Goal: Task Accomplishment & Management: Manage account settings

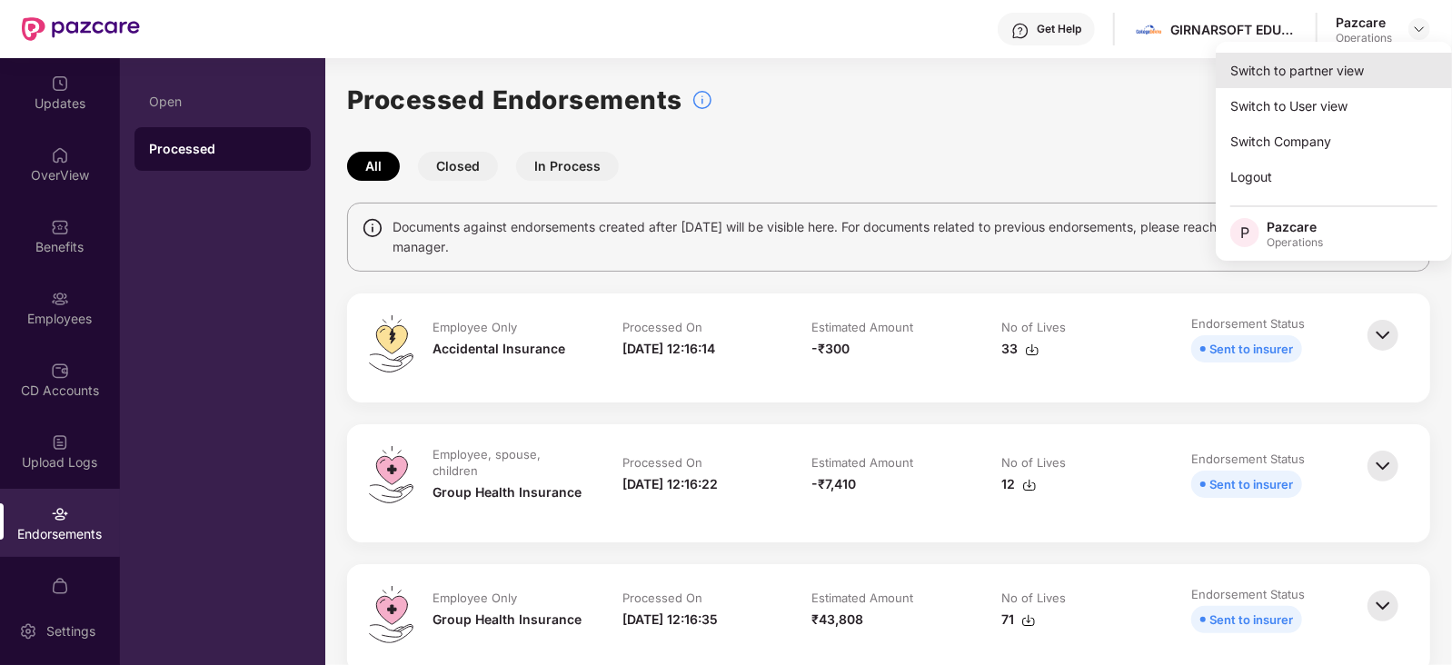
scroll to position [35, 0]
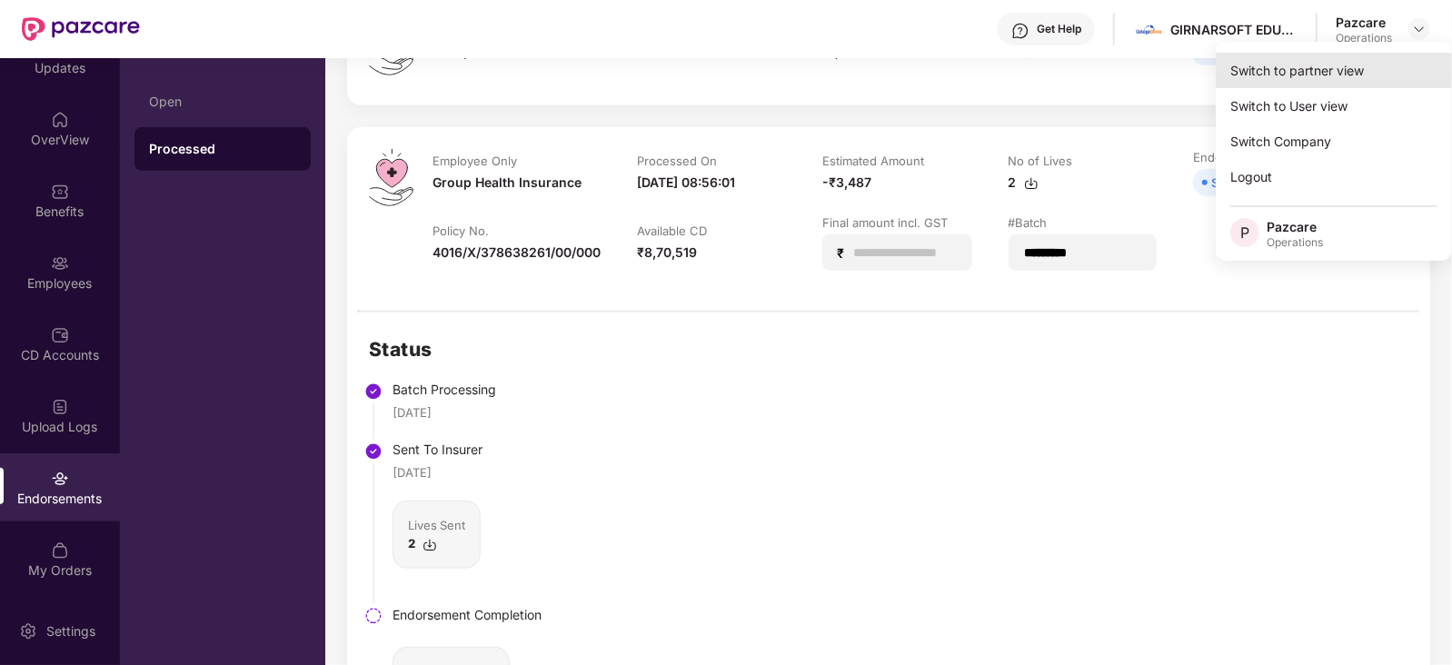
click at [1340, 68] on div "Switch to partner view" at bounding box center [1334, 70] width 236 height 35
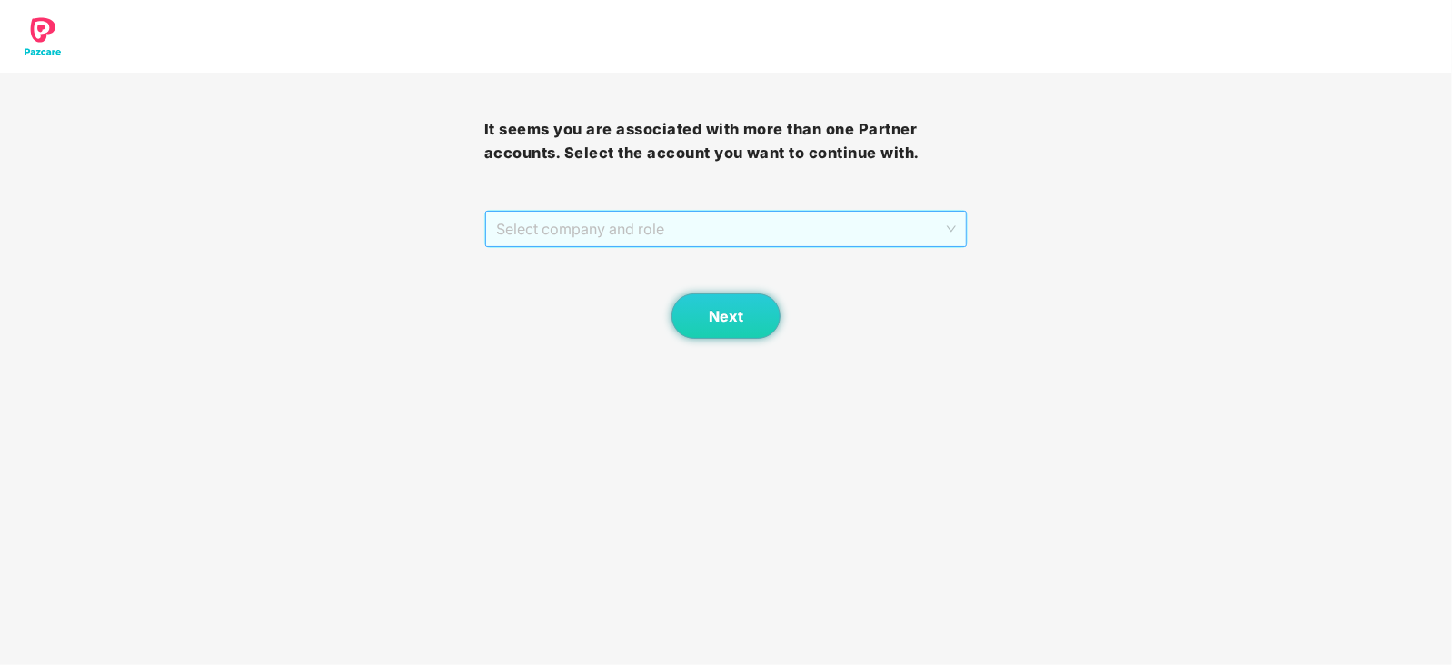
click at [636, 228] on span "Select company and role" at bounding box center [726, 229] width 461 height 35
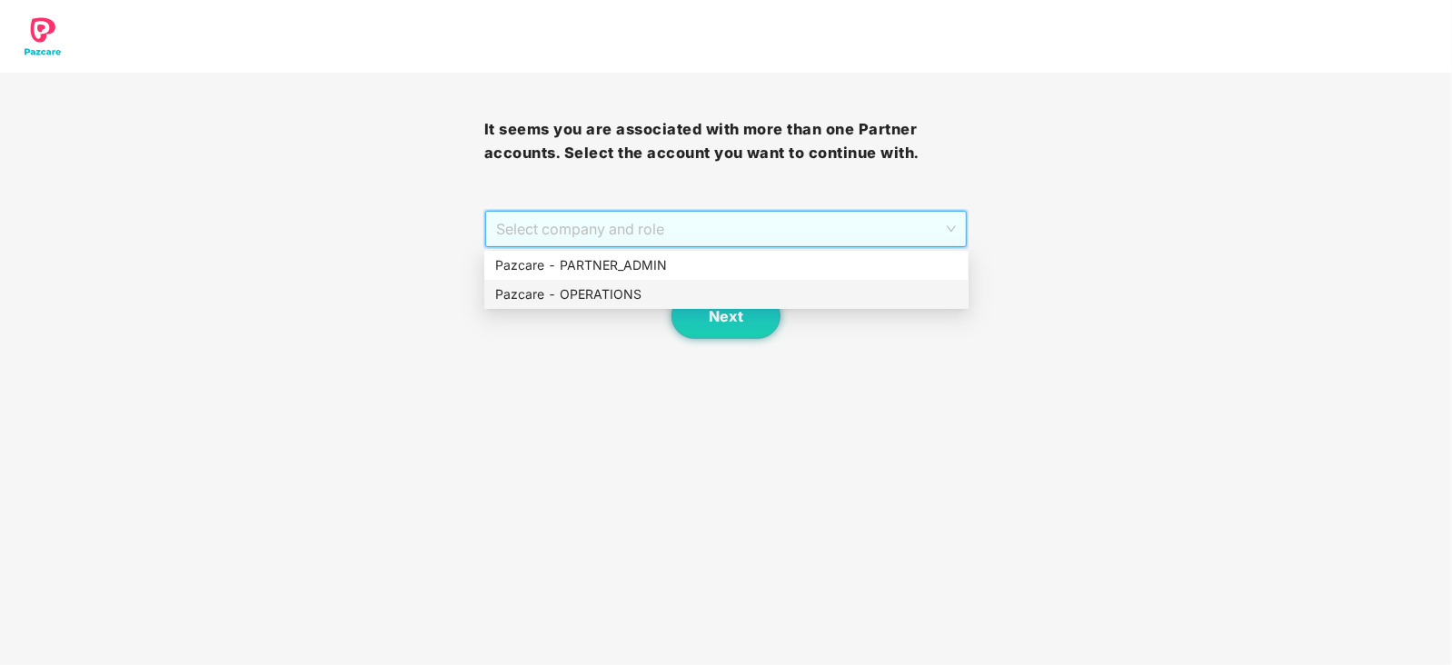
click at [583, 294] on div "Pazcare - OPERATIONS" at bounding box center [726, 294] width 463 height 20
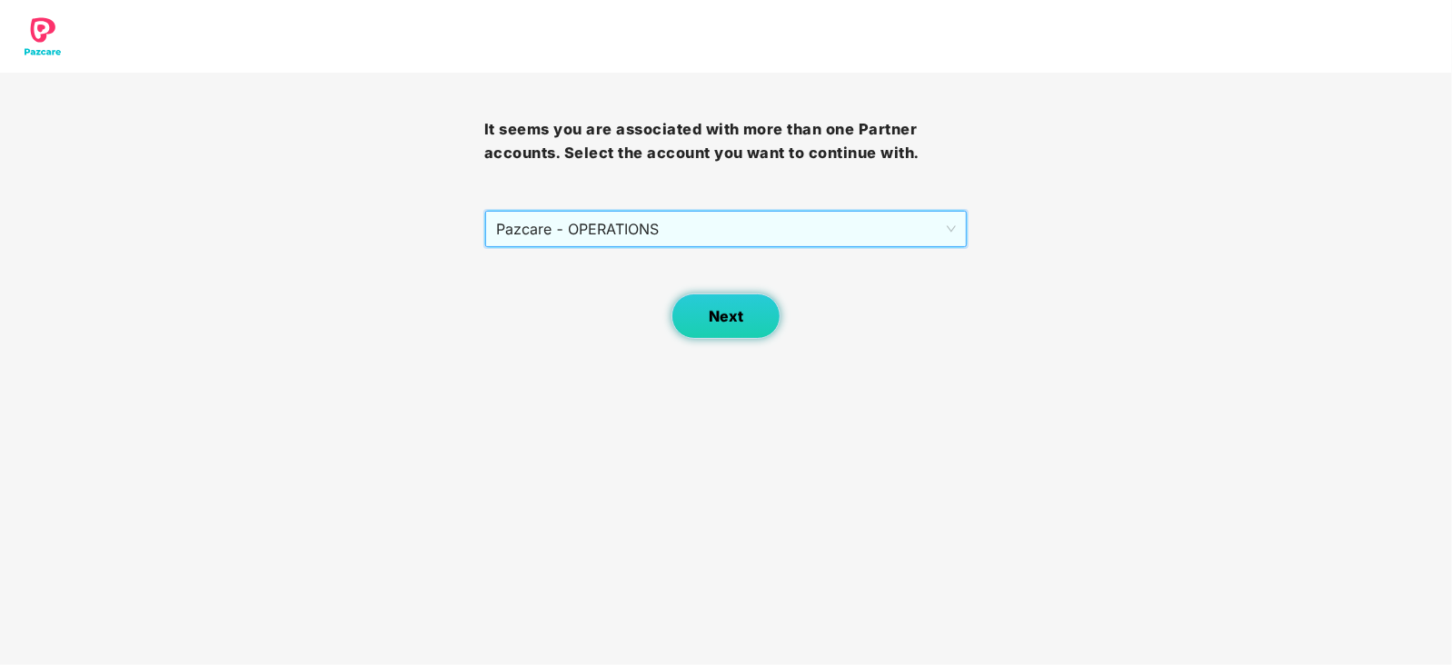
click at [712, 311] on span "Next" at bounding box center [726, 316] width 35 height 17
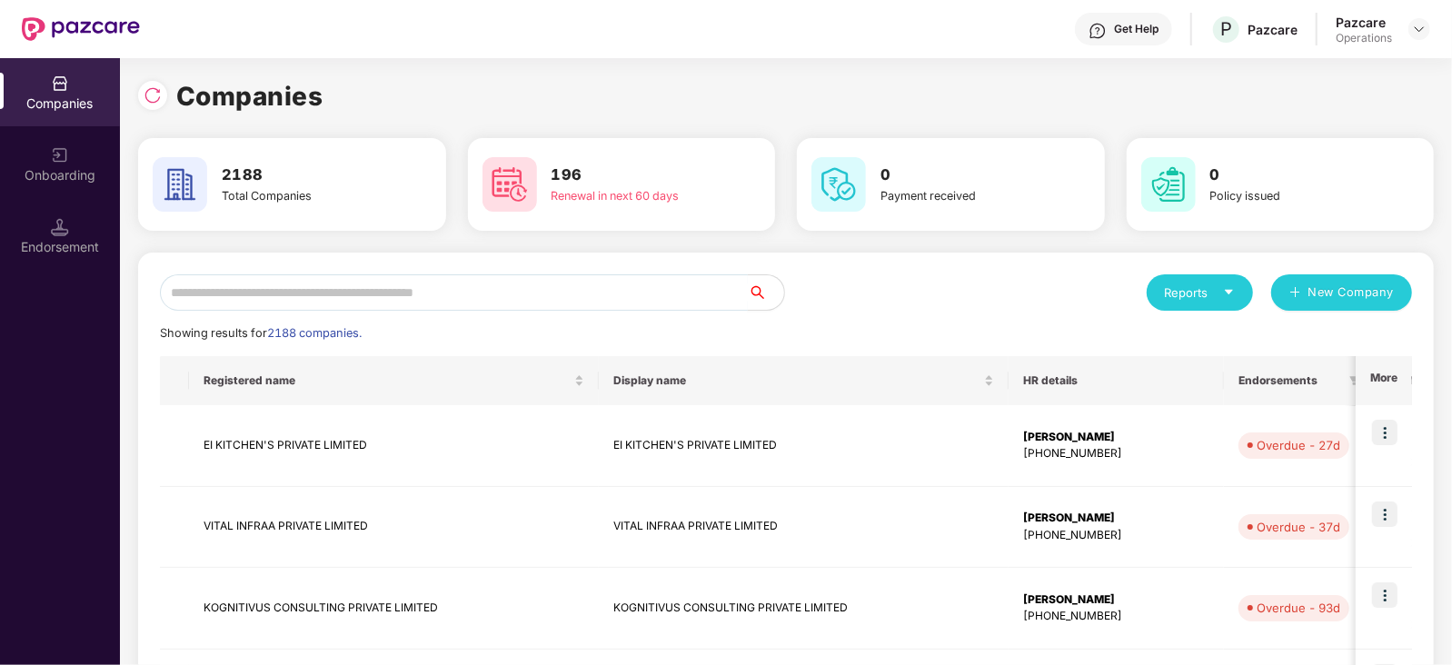
click at [523, 296] on input "text" at bounding box center [454, 292] width 588 height 36
paste input "**********"
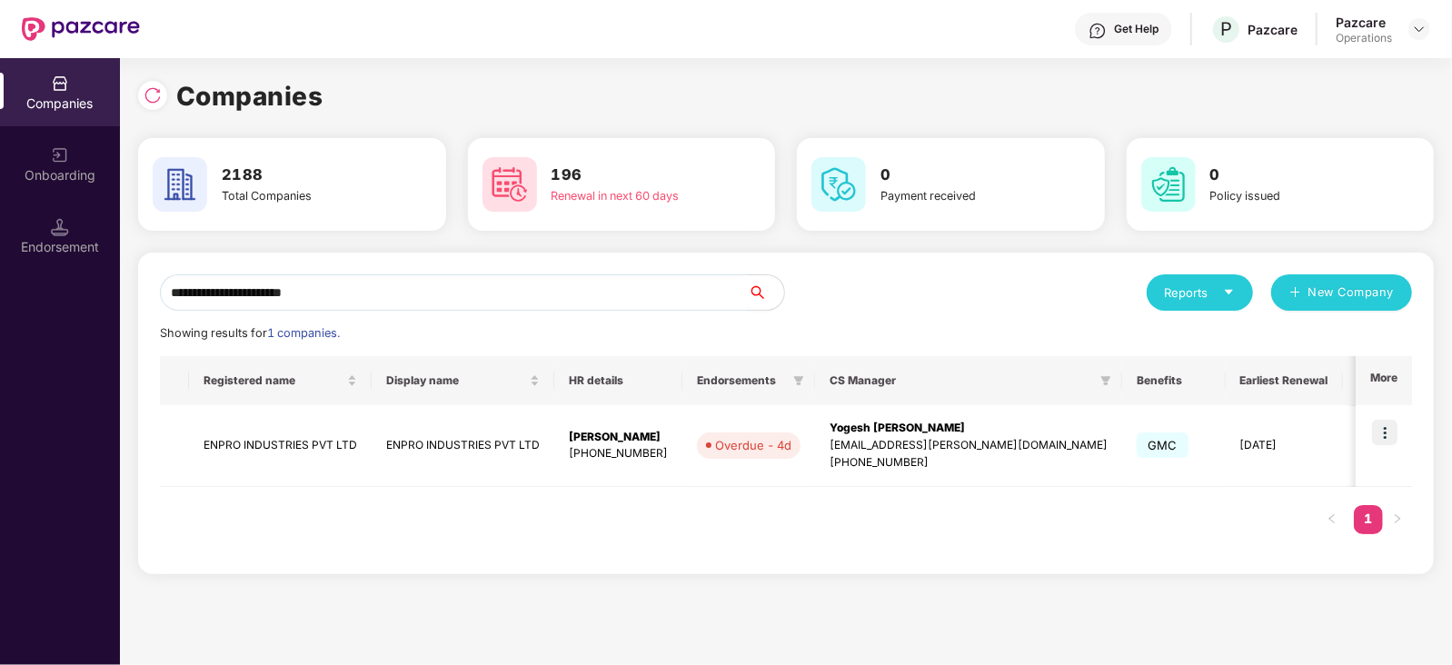
type input "**********"
click at [294, 449] on td "ENPRO INDUSTRIES PVT LTD" at bounding box center [280, 446] width 183 height 82
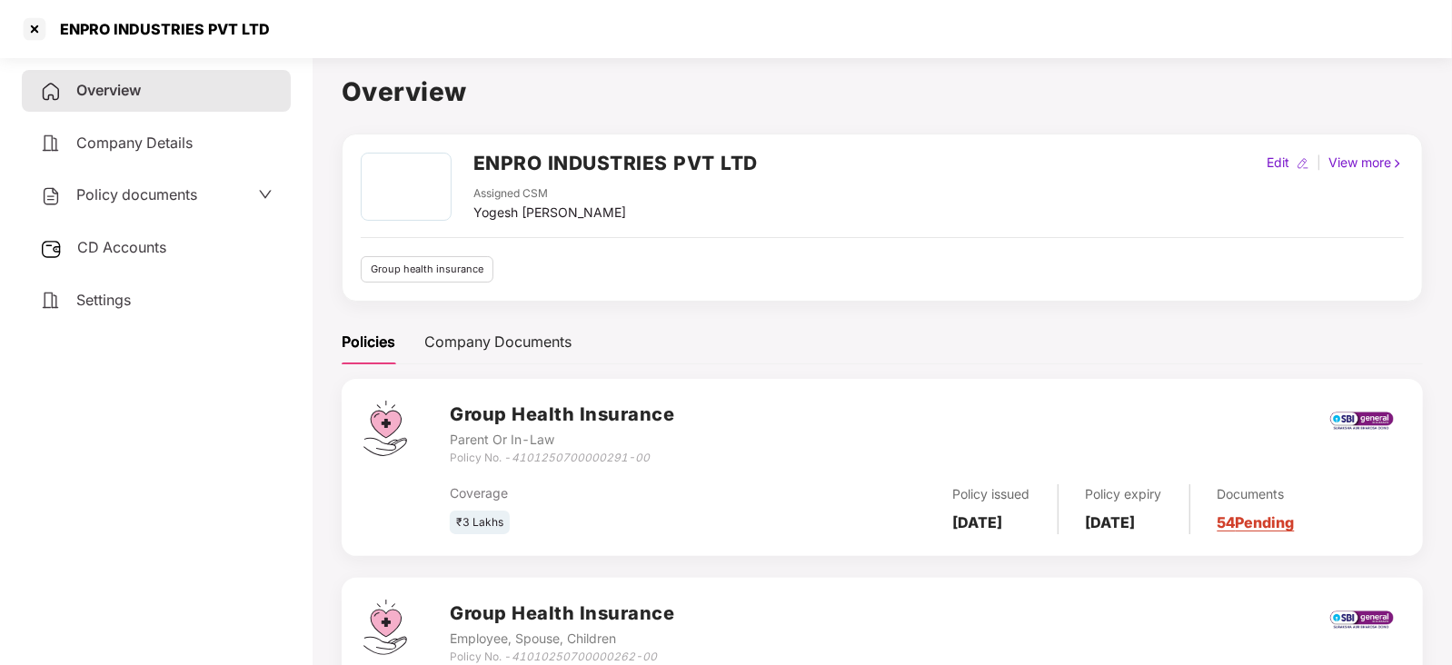
click at [154, 255] on span "CD Accounts" at bounding box center [121, 247] width 89 height 18
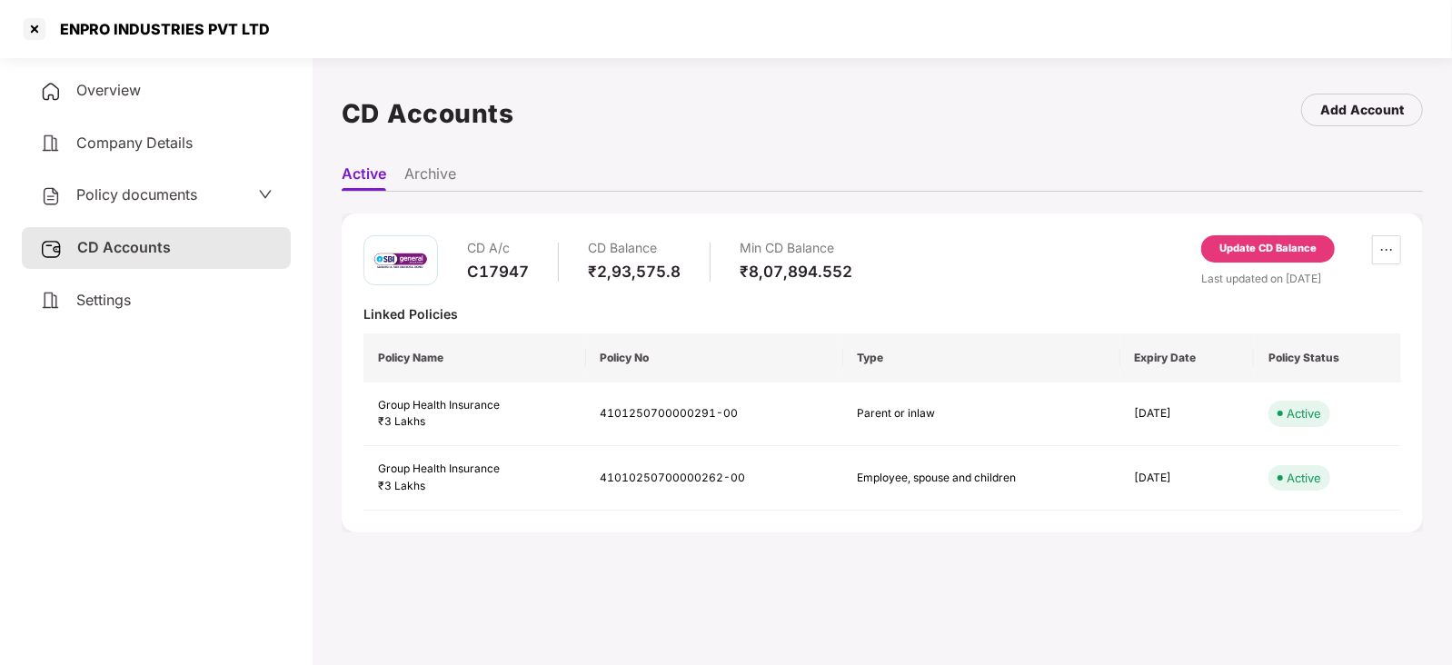
click at [1240, 249] on div "Update CD Balance" at bounding box center [1268, 249] width 97 height 16
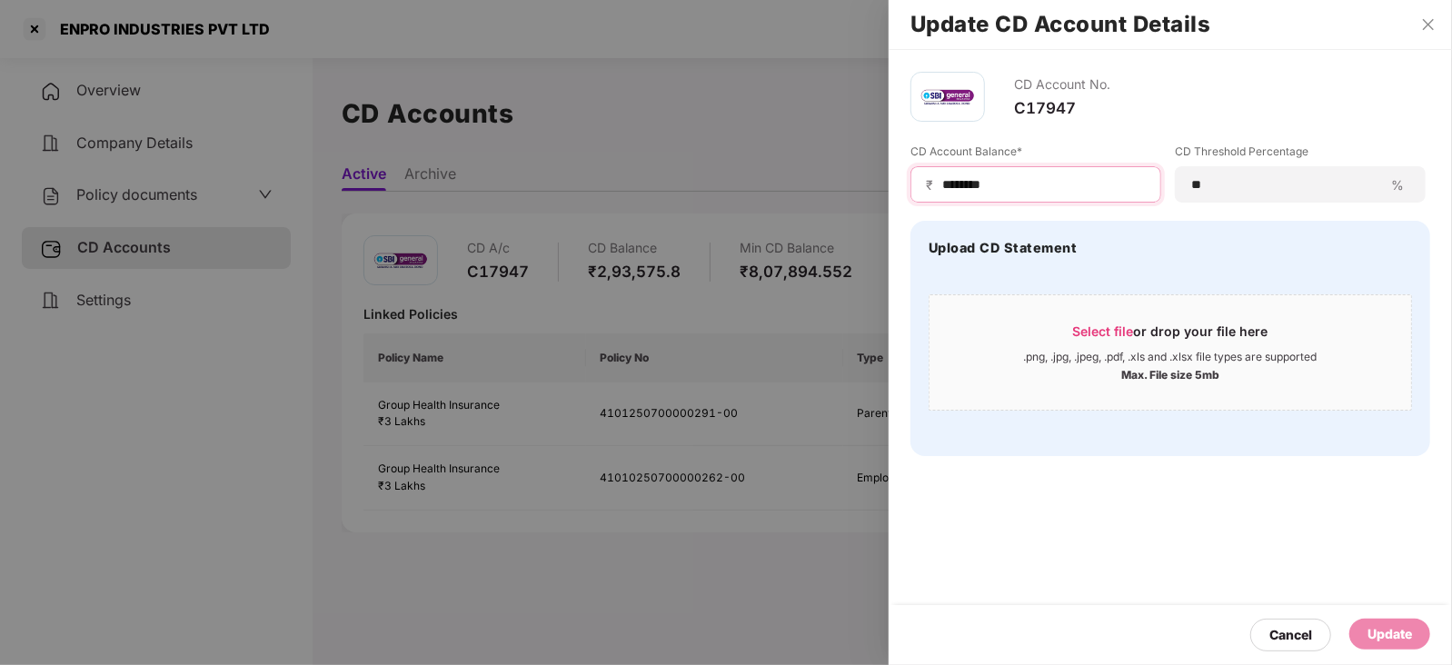
drag, startPoint x: 1008, startPoint y: 185, endPoint x: 920, endPoint y: 178, distance: 88.5
click at [920, 178] on div "₹ ********" at bounding box center [1036, 184] width 251 height 36
paste input
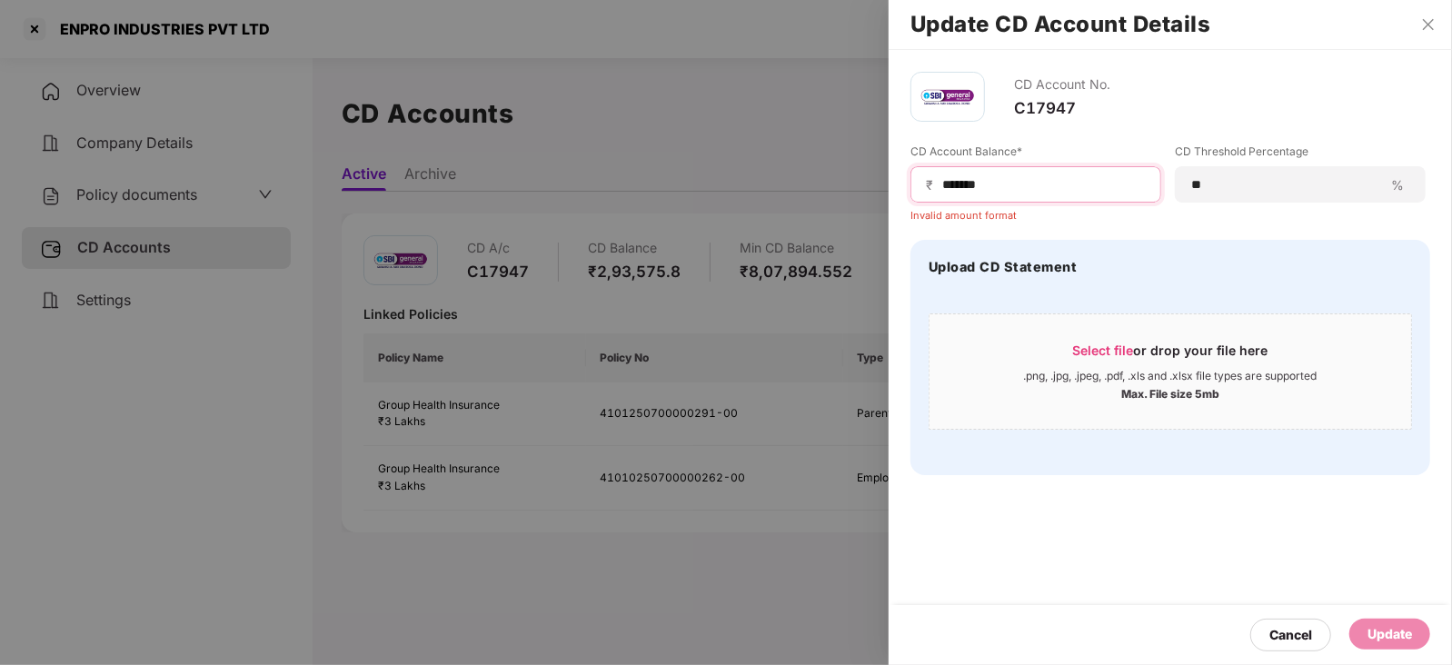
click at [945, 184] on input "******" at bounding box center [1043, 184] width 205 height 19
click at [1043, 193] on input "******" at bounding box center [1043, 184] width 205 height 19
click at [941, 184] on input "******" at bounding box center [1043, 184] width 205 height 19
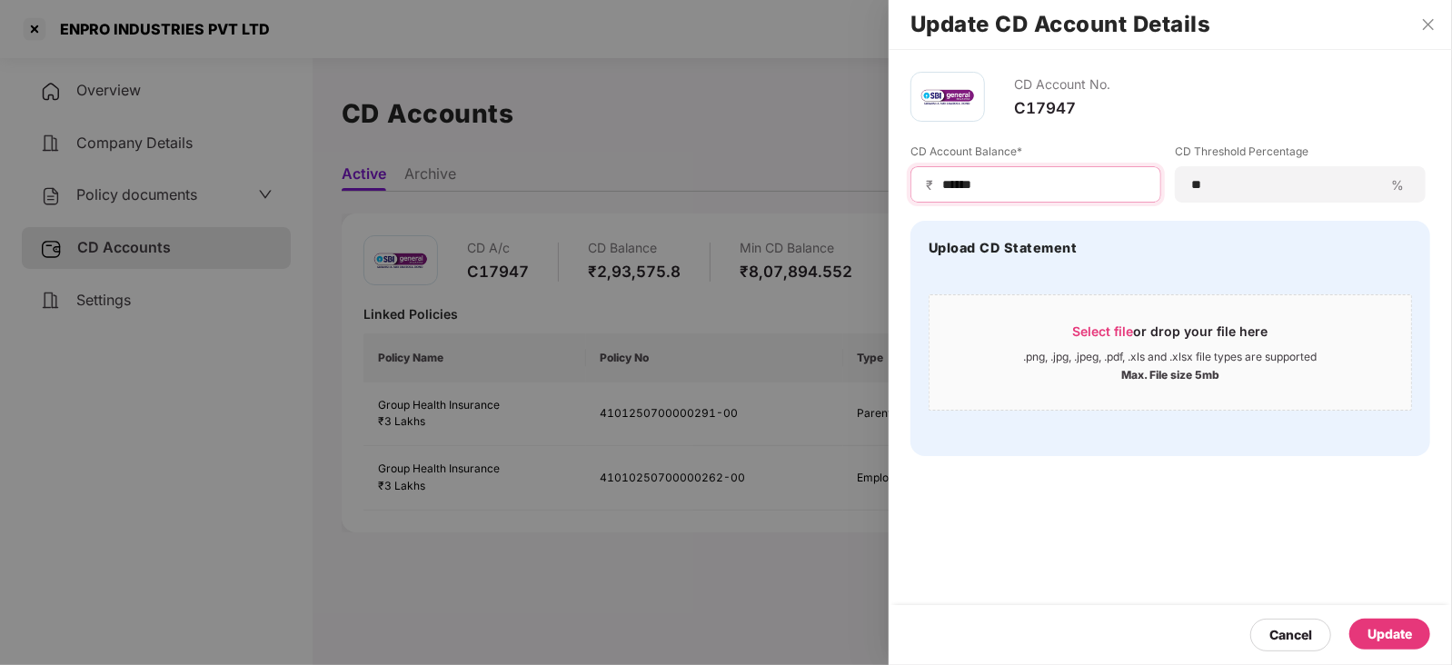
type input "******"
click at [1402, 641] on div "Update" at bounding box center [1390, 634] width 45 height 20
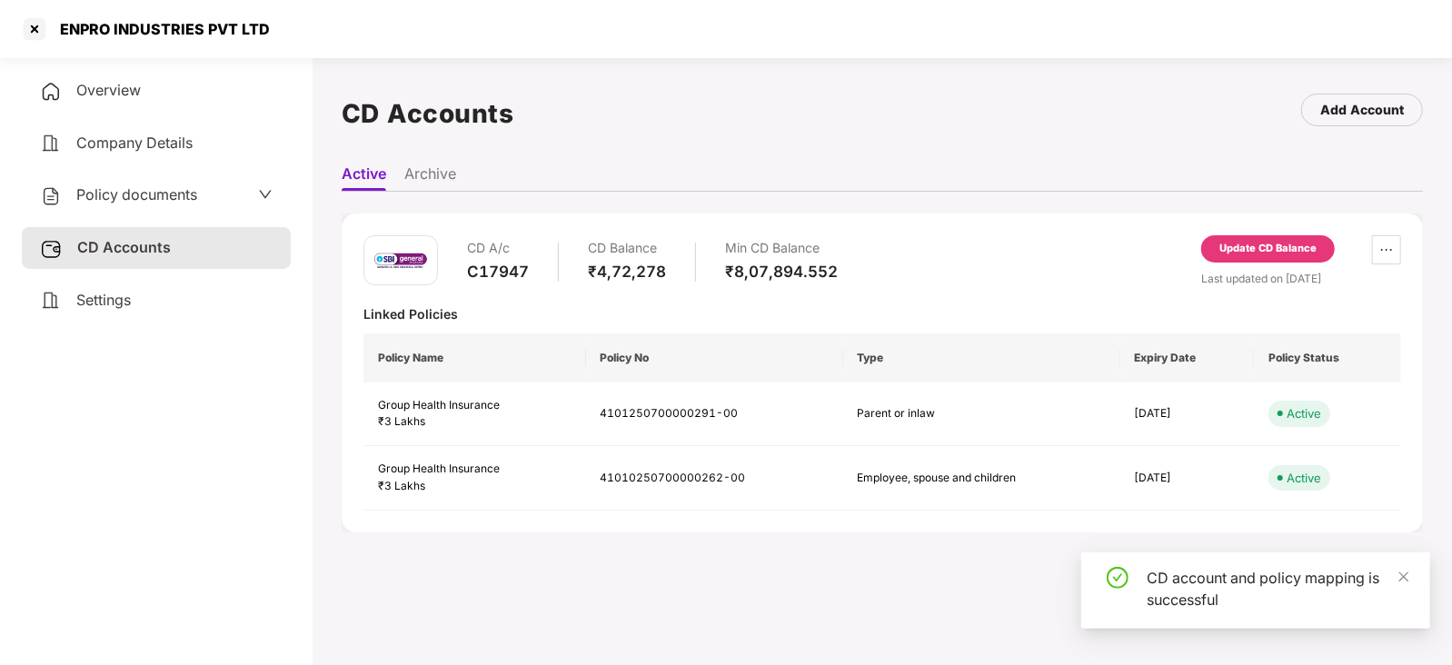
click at [173, 174] on div "Policy documents" at bounding box center [156, 195] width 269 height 42
click at [164, 188] on span "Policy documents" at bounding box center [136, 194] width 121 height 18
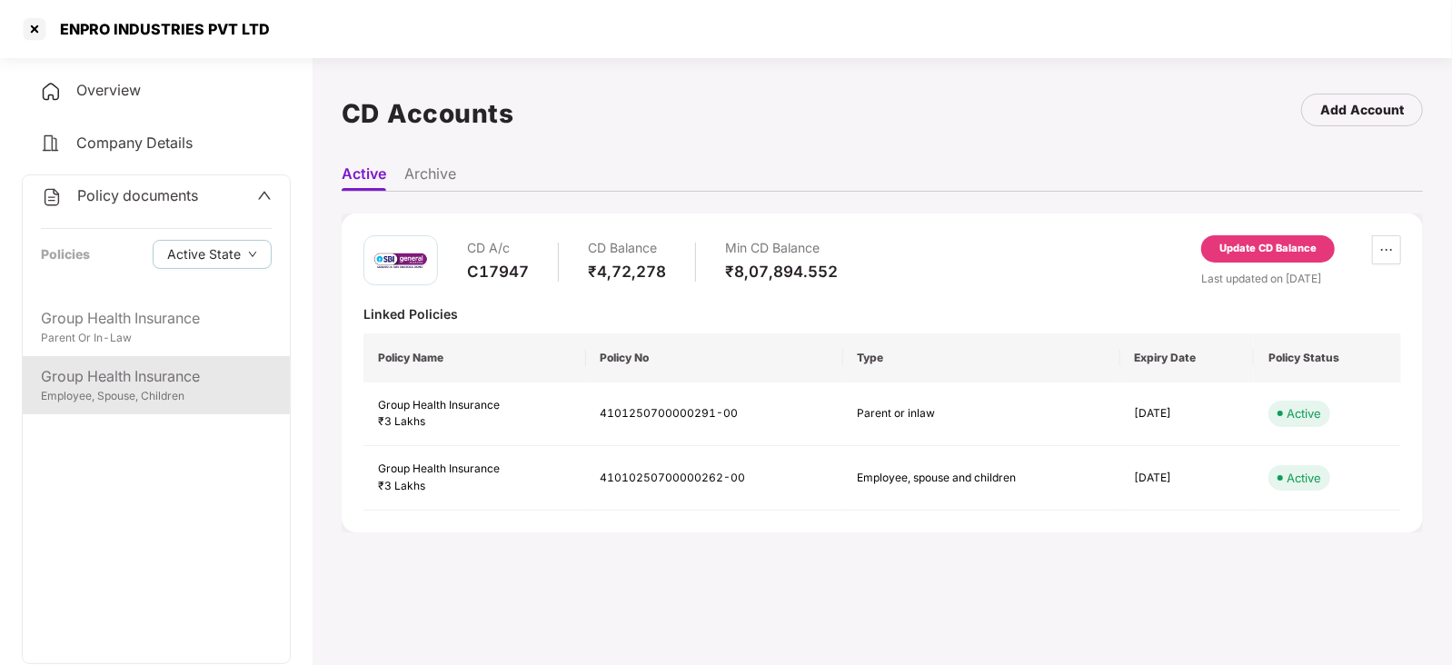
click at [169, 384] on div "Group Health Insurance" at bounding box center [156, 376] width 231 height 23
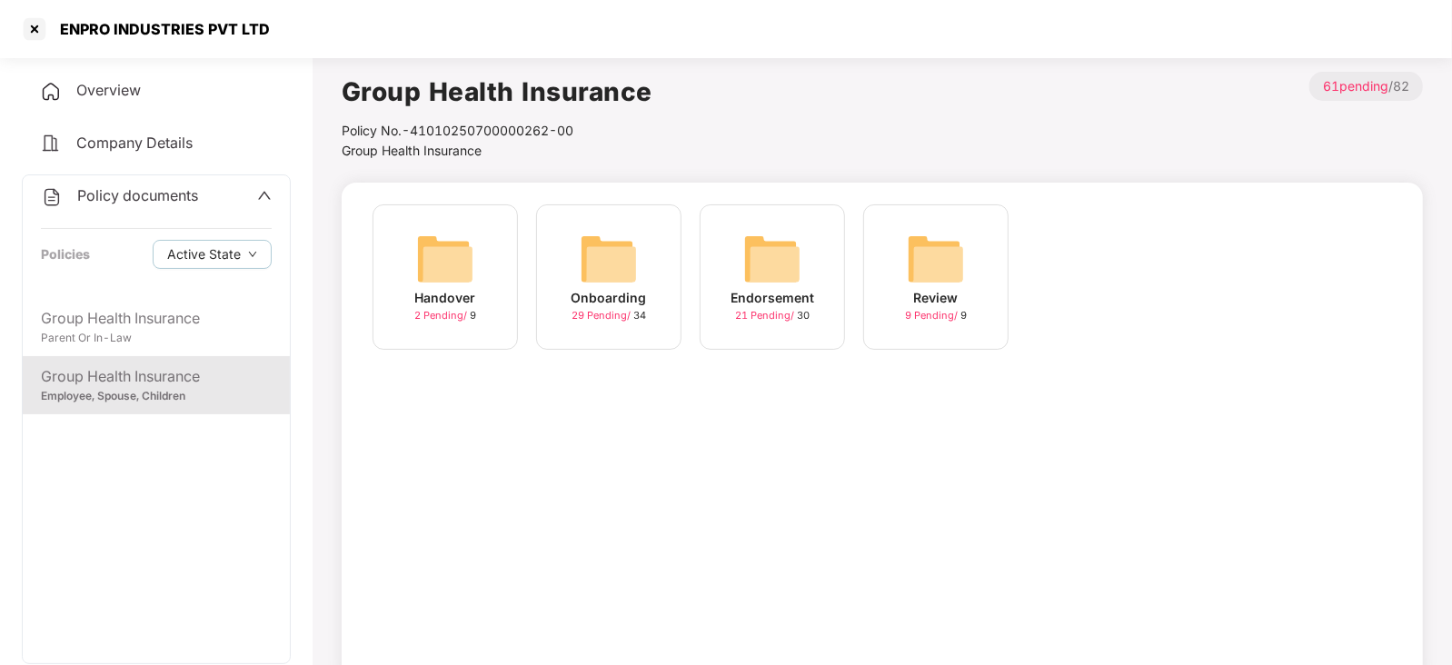
click at [772, 257] on img at bounding box center [772, 259] width 58 height 58
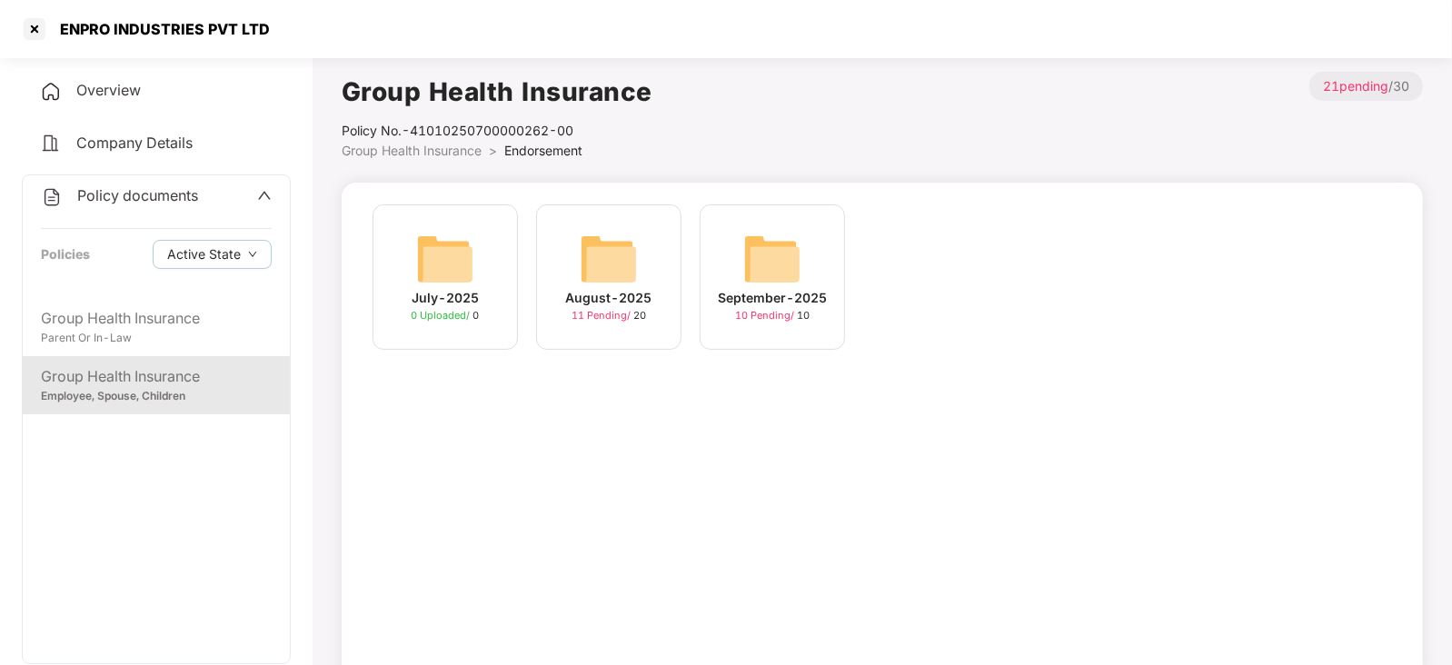
click at [772, 268] on img at bounding box center [772, 259] width 58 height 58
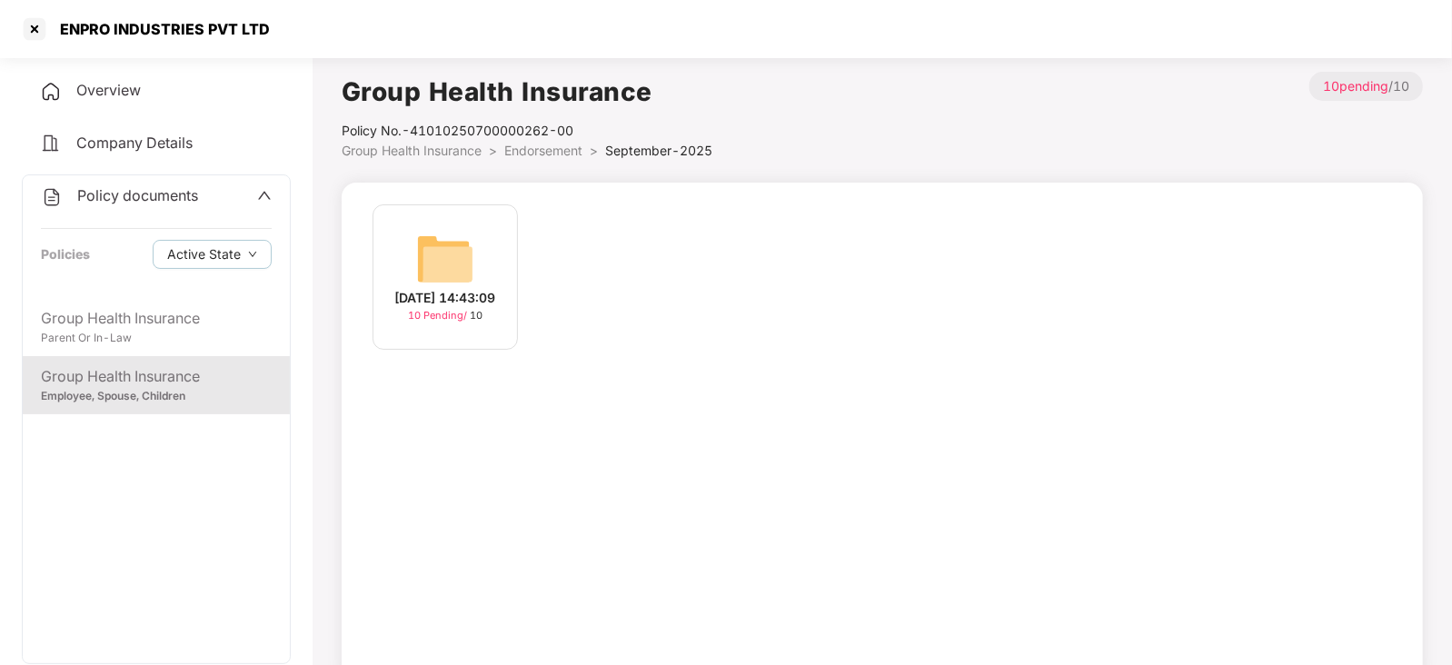
click at [468, 273] on img at bounding box center [445, 259] width 58 height 58
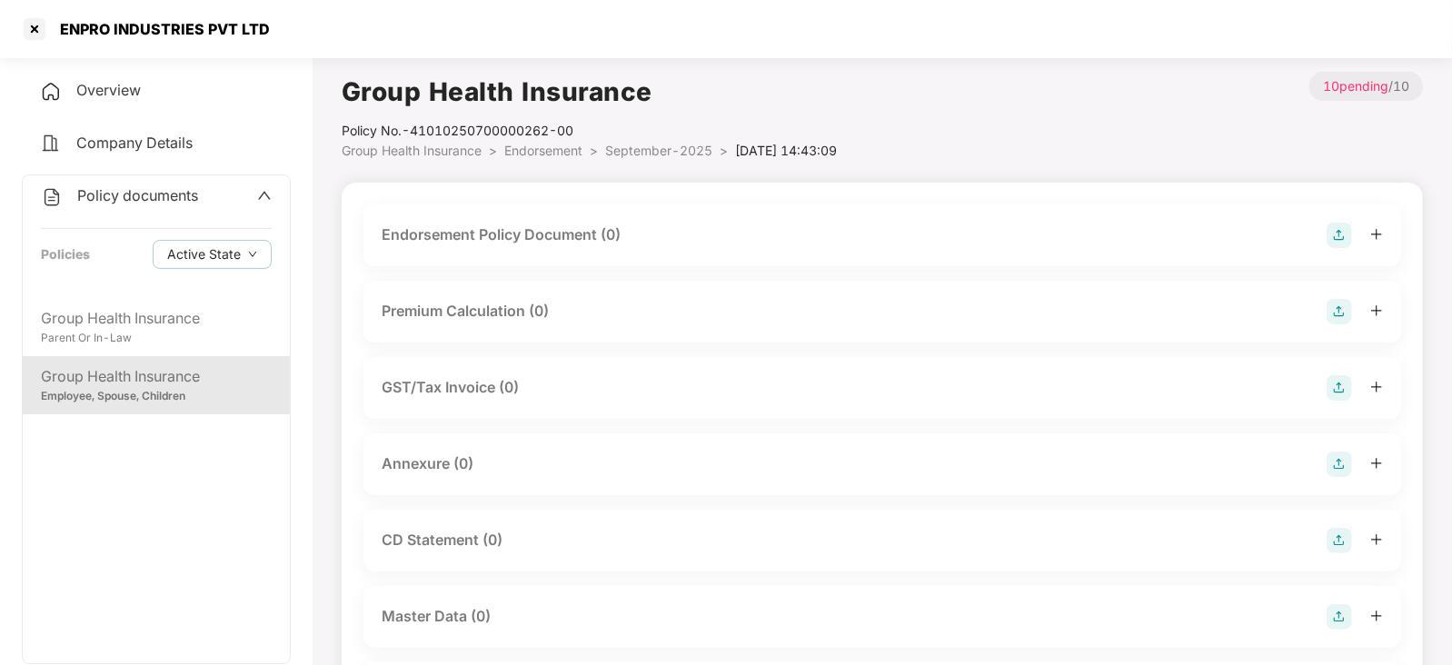
click at [1345, 229] on img at bounding box center [1339, 235] width 25 height 25
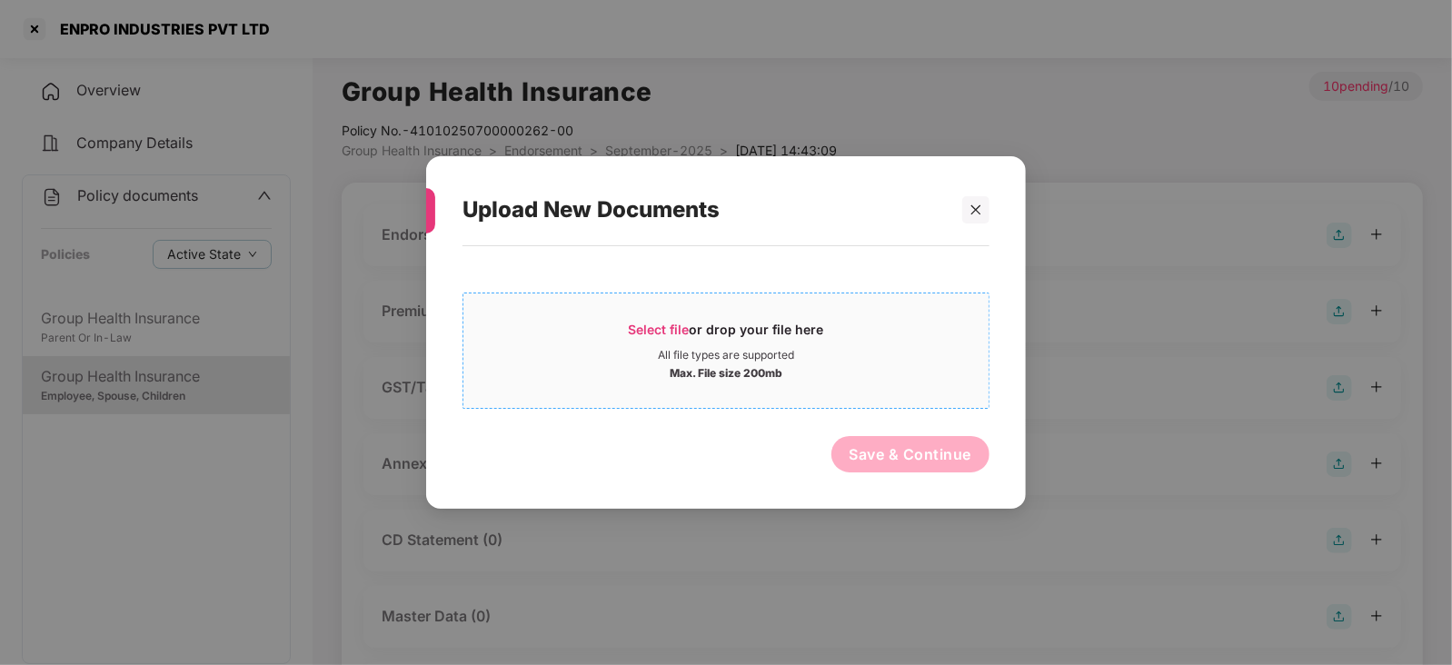
click at [639, 336] on div "Select file or drop your file here" at bounding box center [726, 334] width 195 height 27
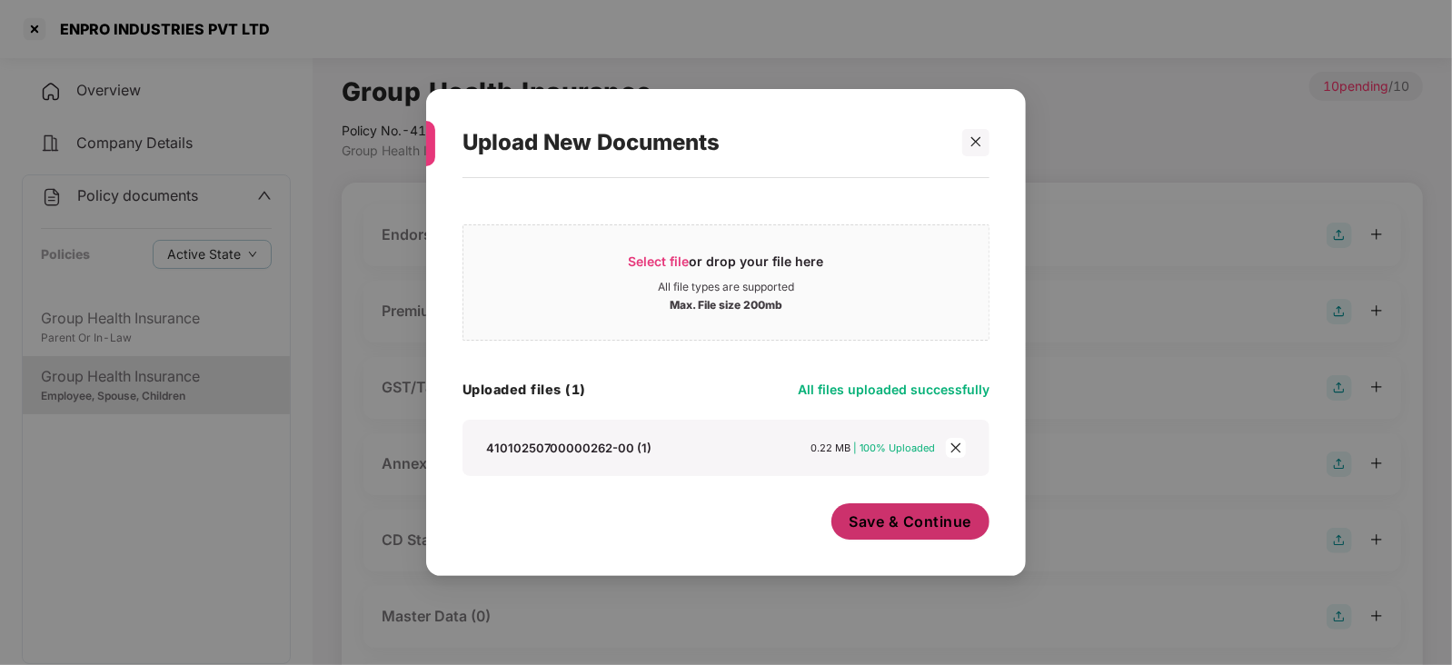
click at [870, 535] on button "Save & Continue" at bounding box center [911, 521] width 159 height 36
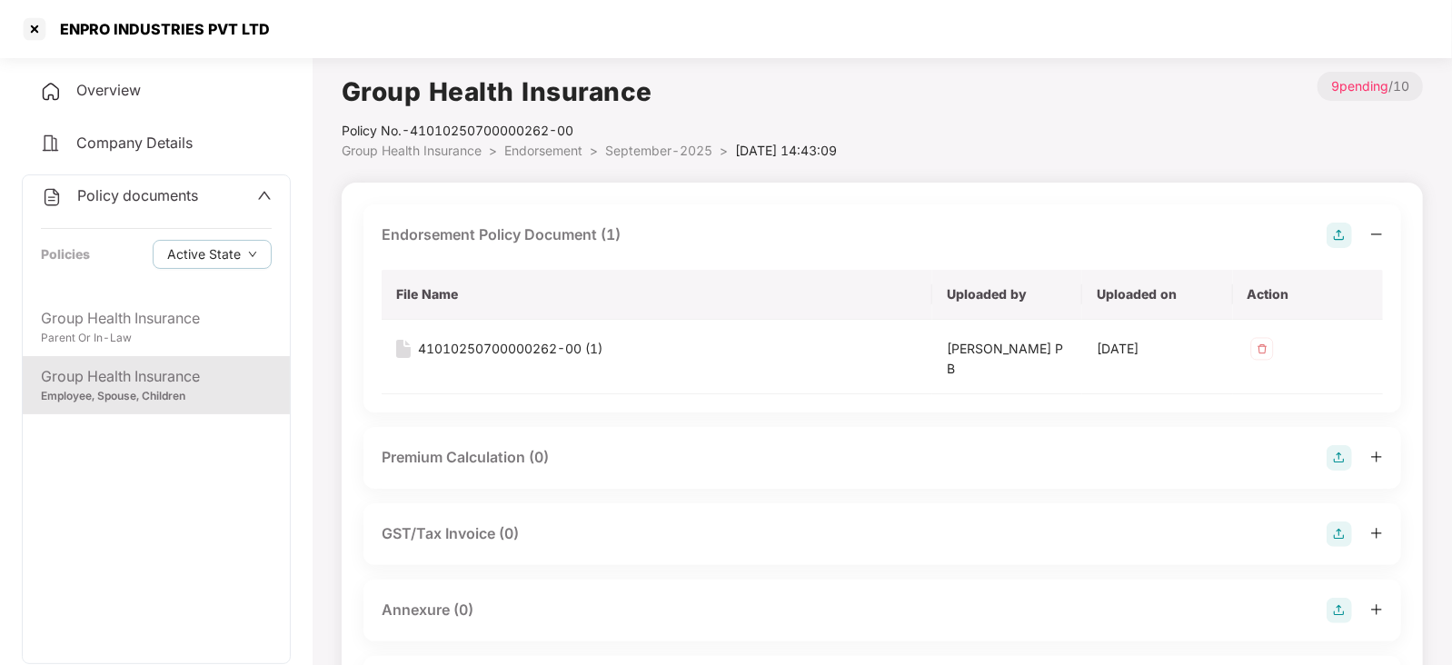
click at [1347, 466] on img at bounding box center [1339, 457] width 25 height 25
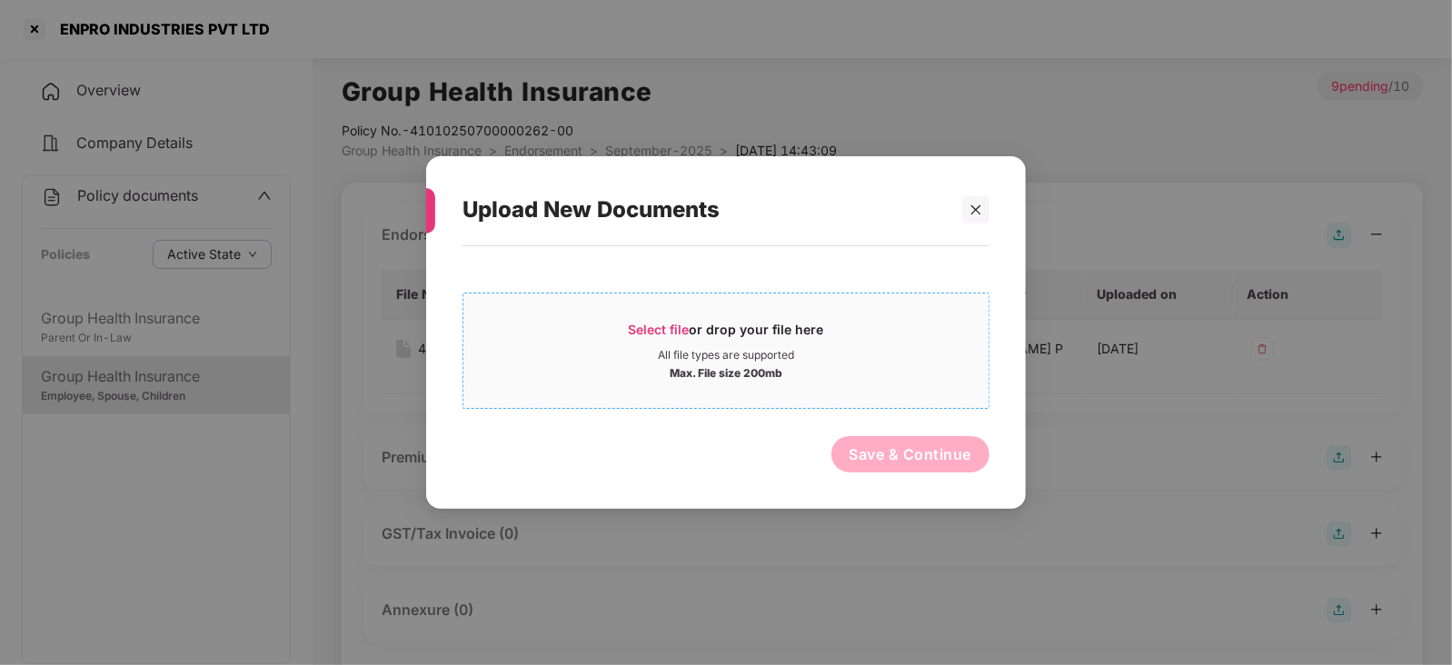
click at [684, 326] on span "Select file" at bounding box center [659, 329] width 61 height 15
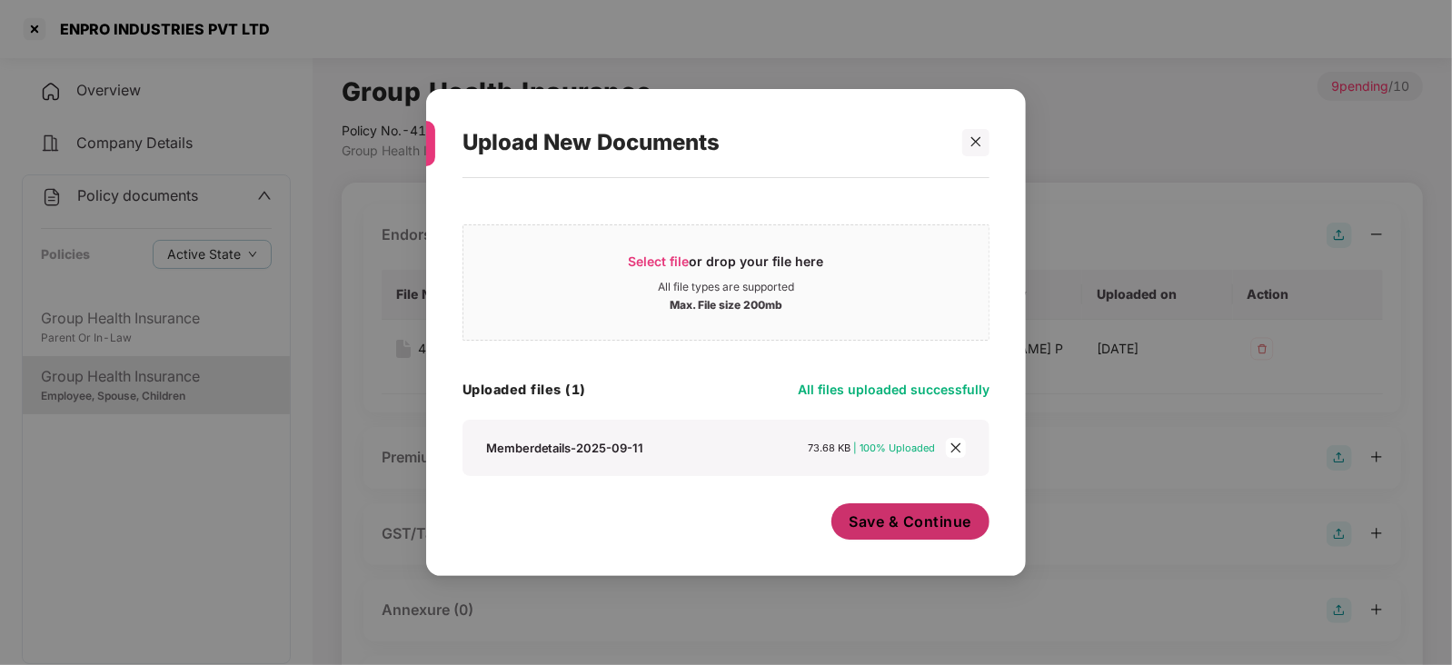
click at [904, 525] on span "Save & Continue" at bounding box center [911, 522] width 123 height 20
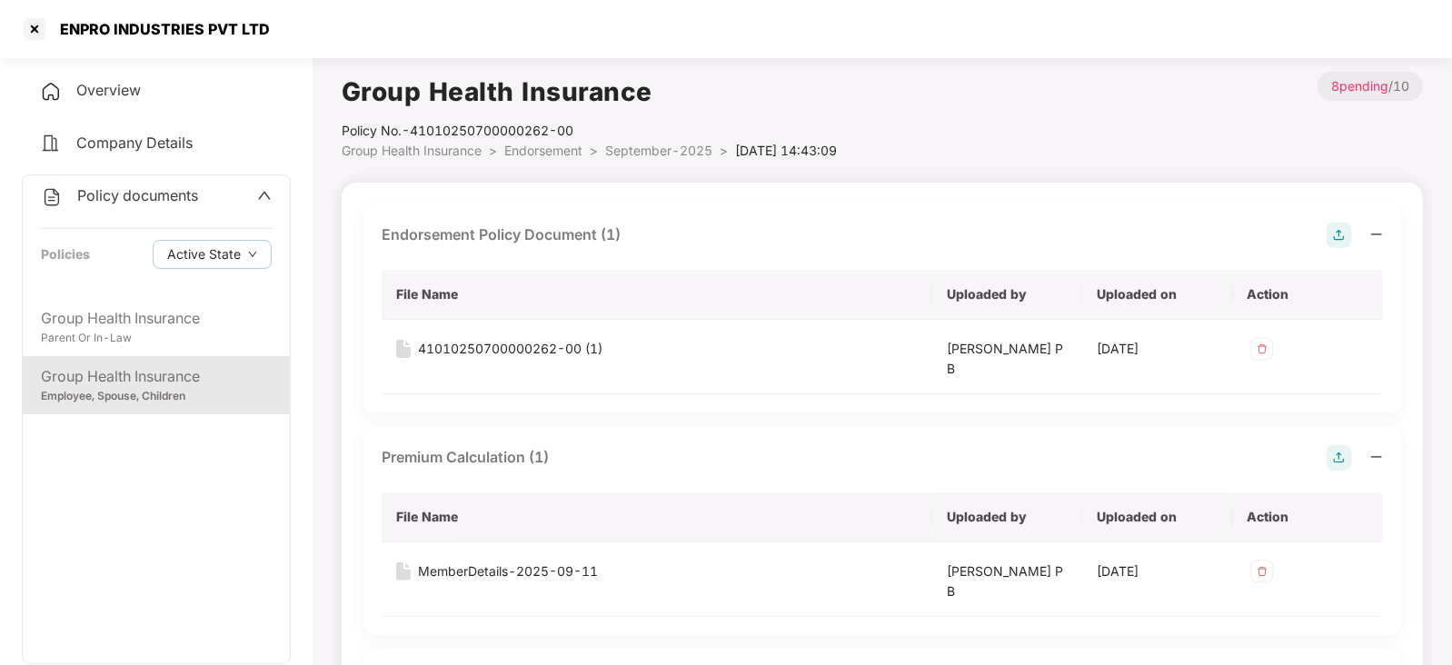
scroll to position [226, 0]
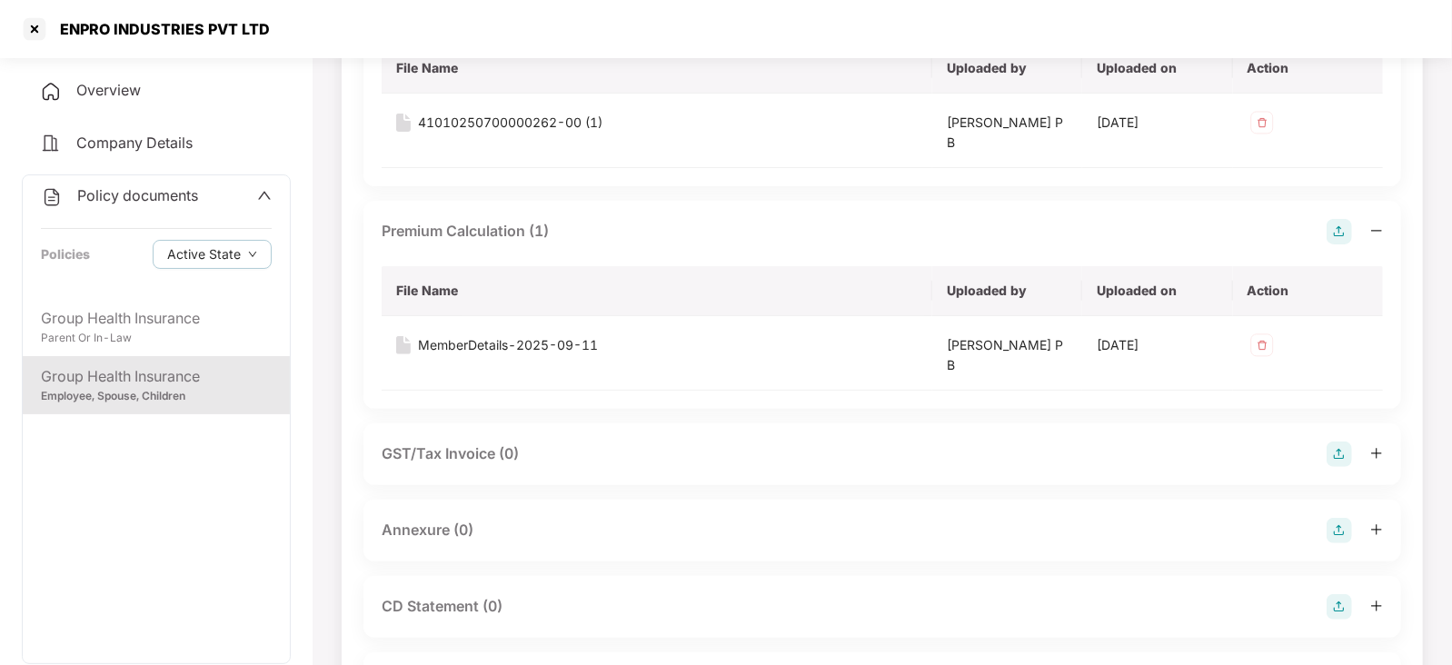
click at [1340, 535] on img at bounding box center [1339, 530] width 25 height 25
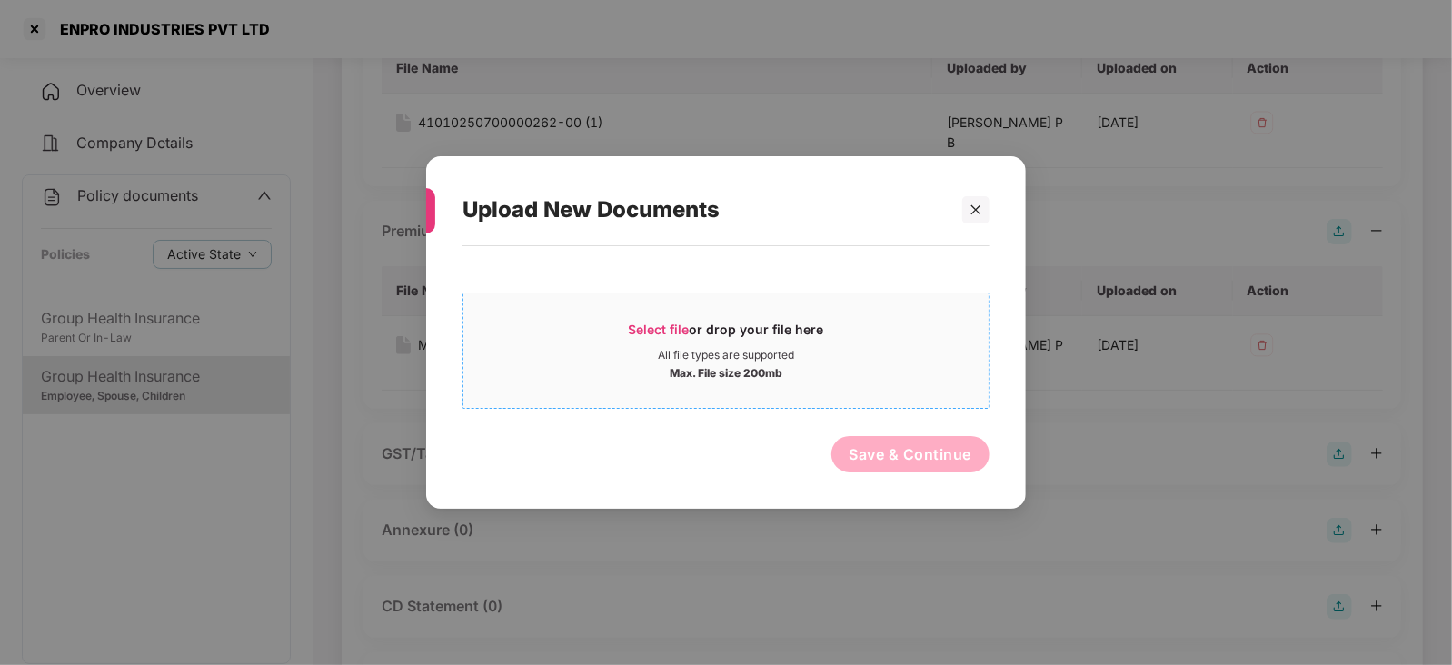
click at [677, 333] on span "Select file" at bounding box center [659, 329] width 61 height 15
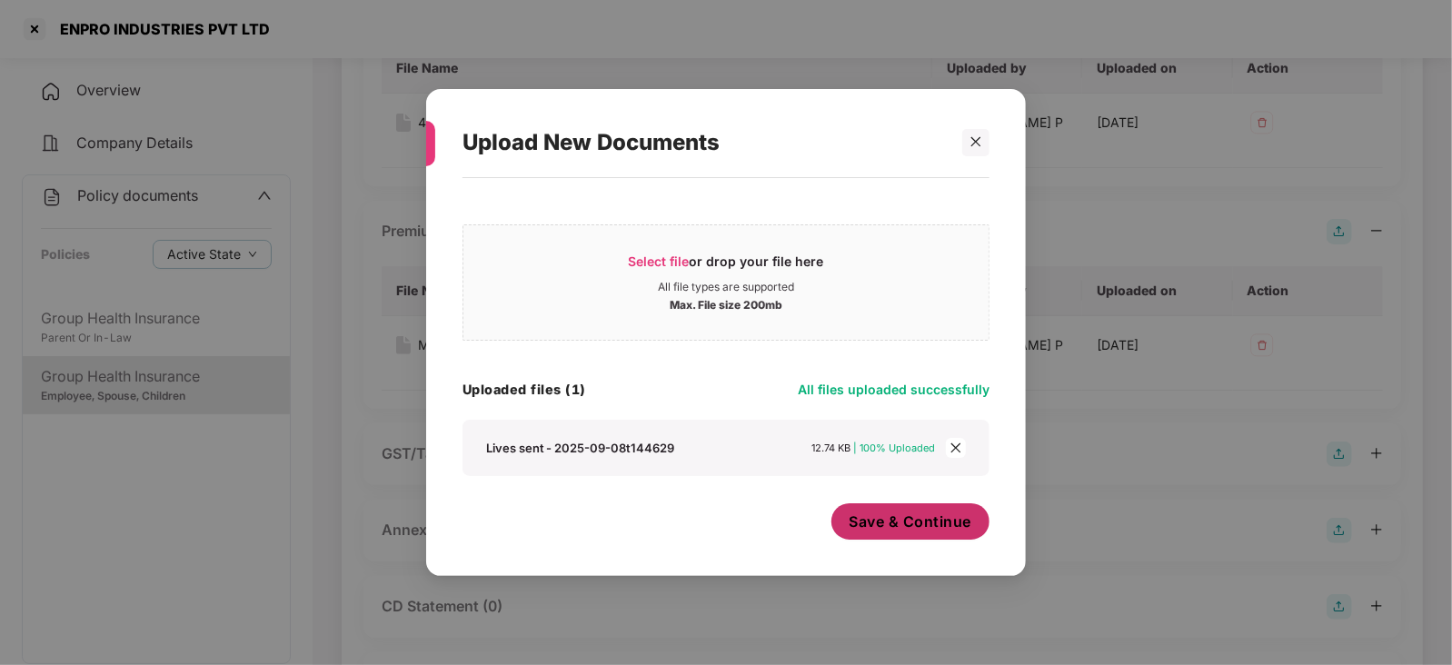
click at [902, 533] on button "Save & Continue" at bounding box center [911, 521] width 159 height 36
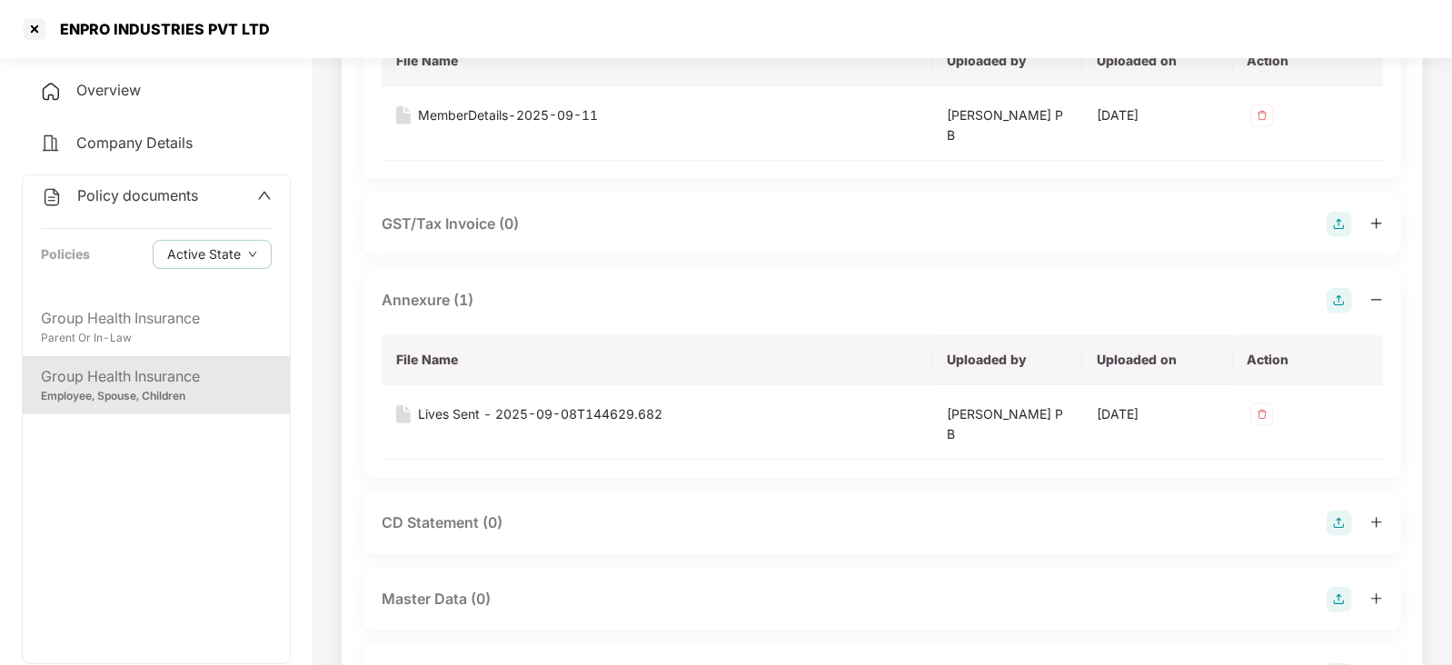
scroll to position [682, 0]
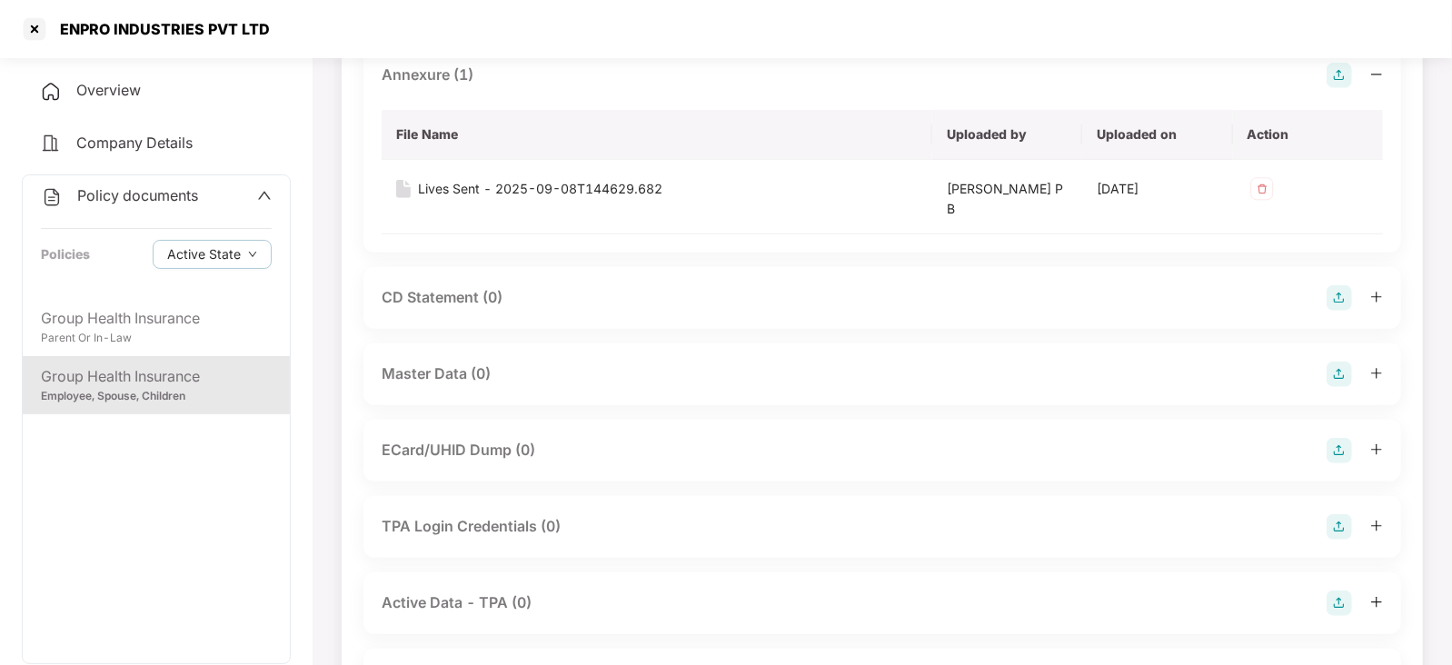
click at [1330, 304] on img at bounding box center [1339, 297] width 25 height 25
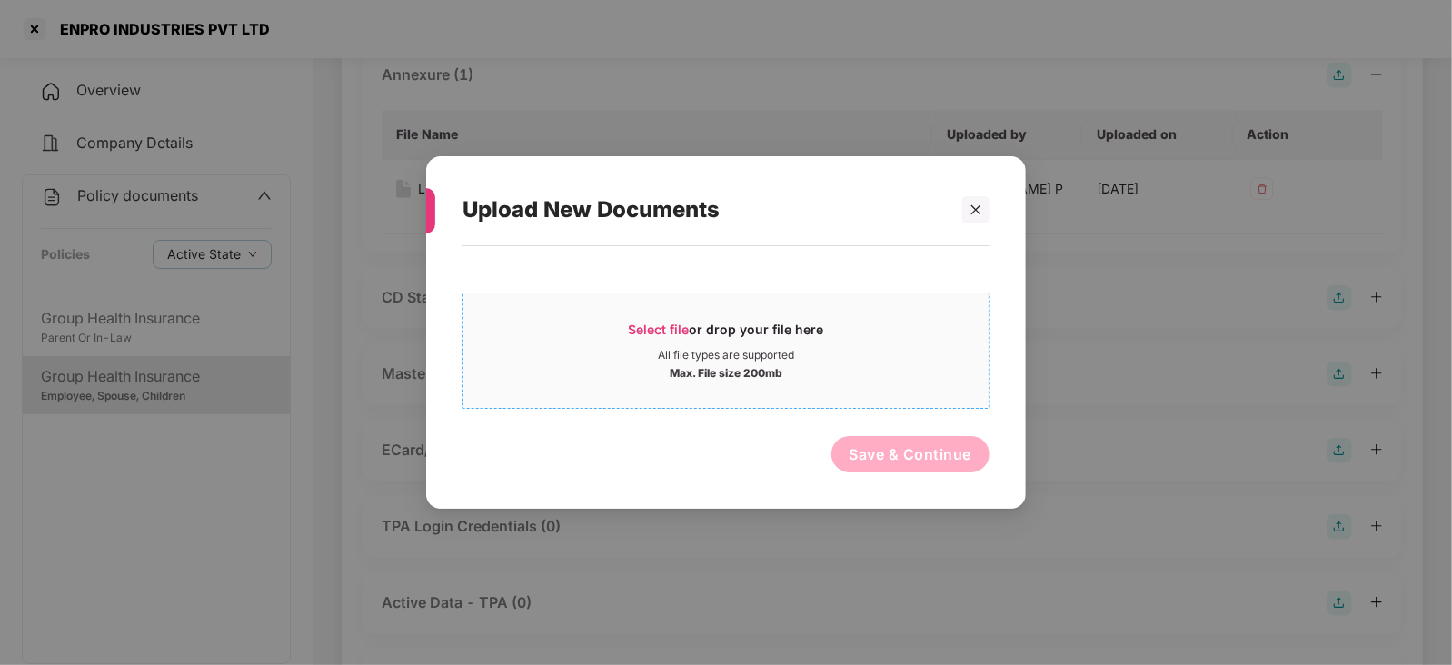
click at [638, 332] on span "Select file" at bounding box center [659, 329] width 61 height 15
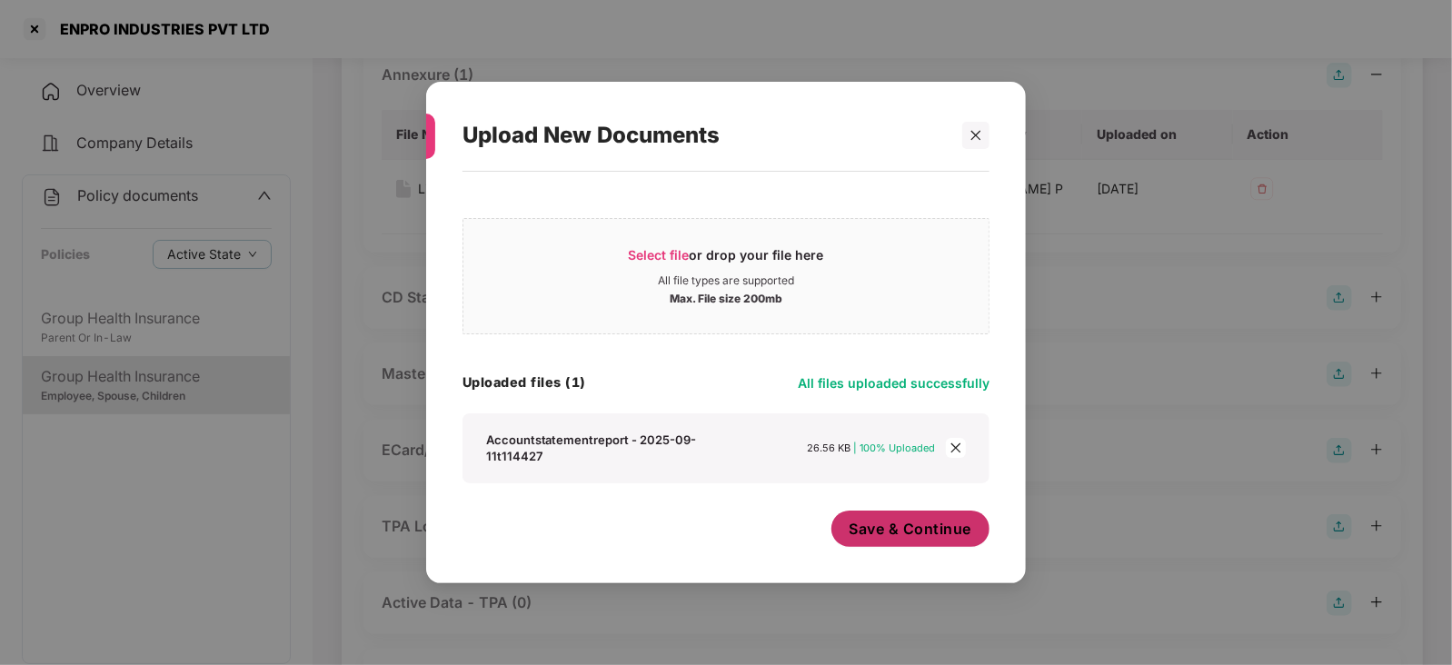
click at [891, 546] on button "Save & Continue" at bounding box center [911, 529] width 159 height 36
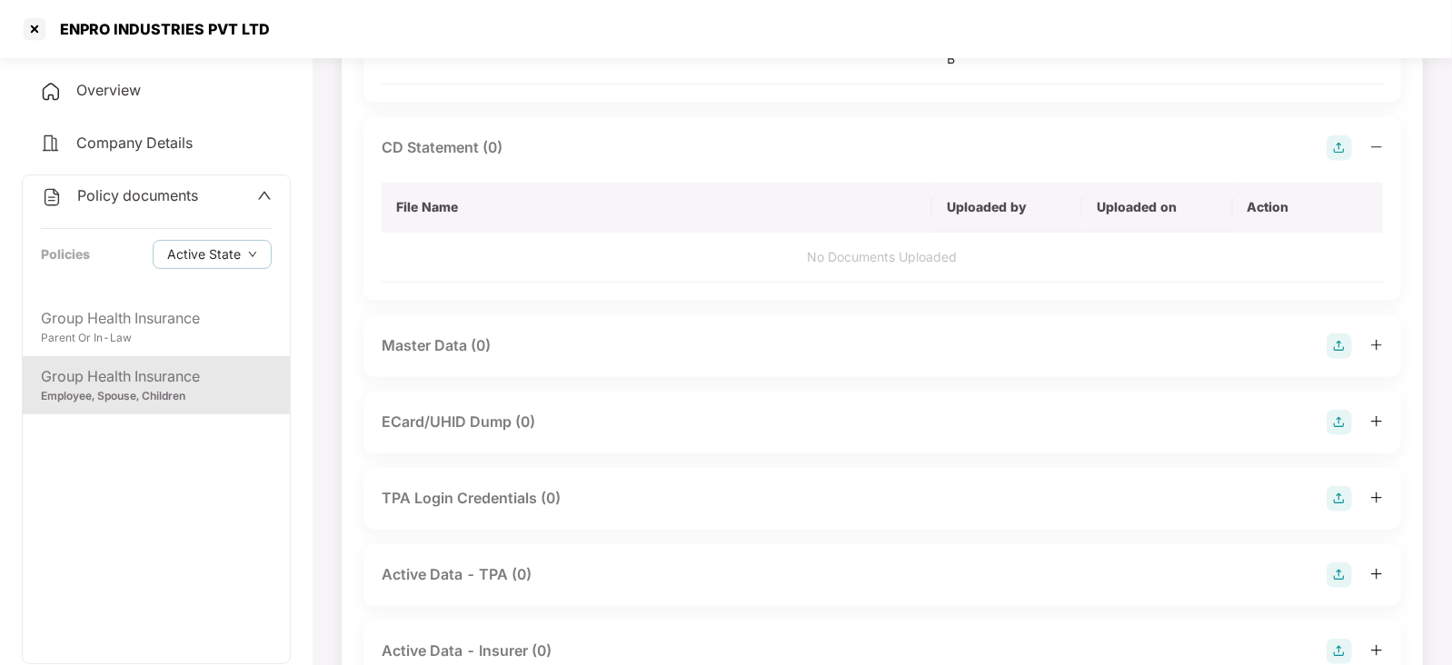
scroll to position [905, 0]
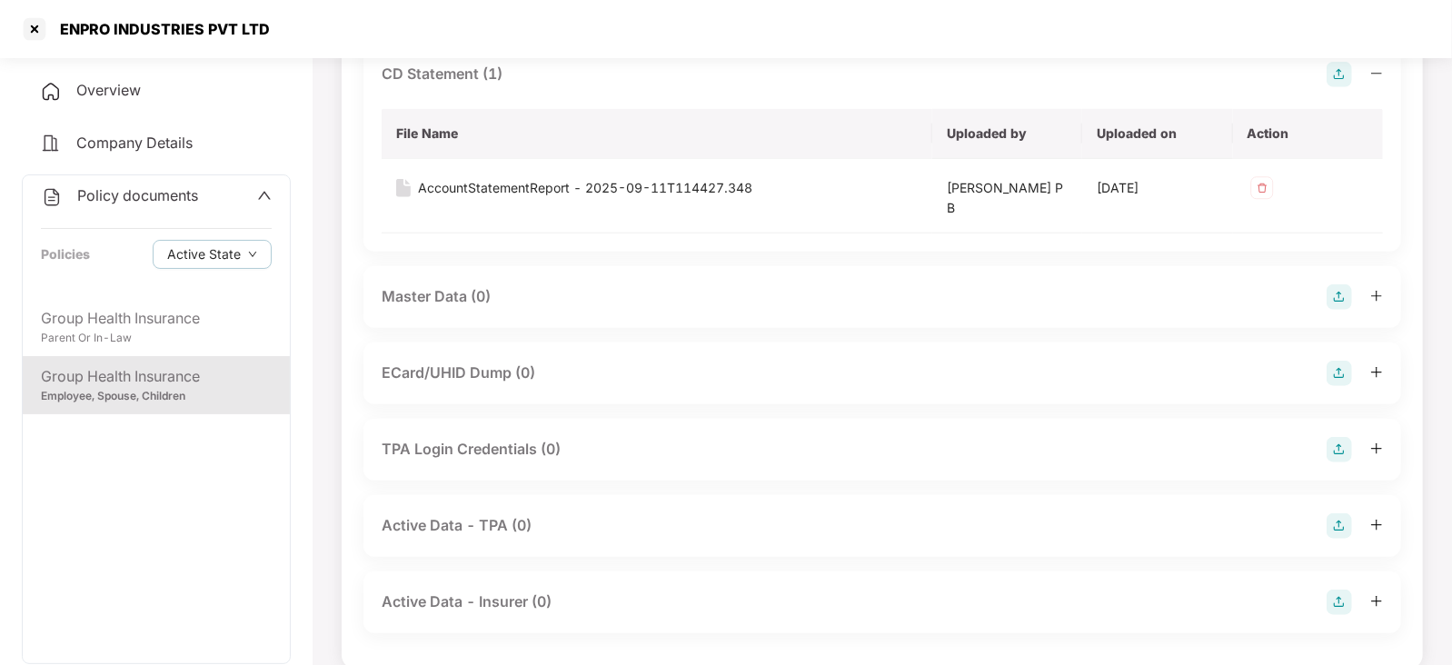
click at [1332, 294] on img at bounding box center [1339, 296] width 25 height 25
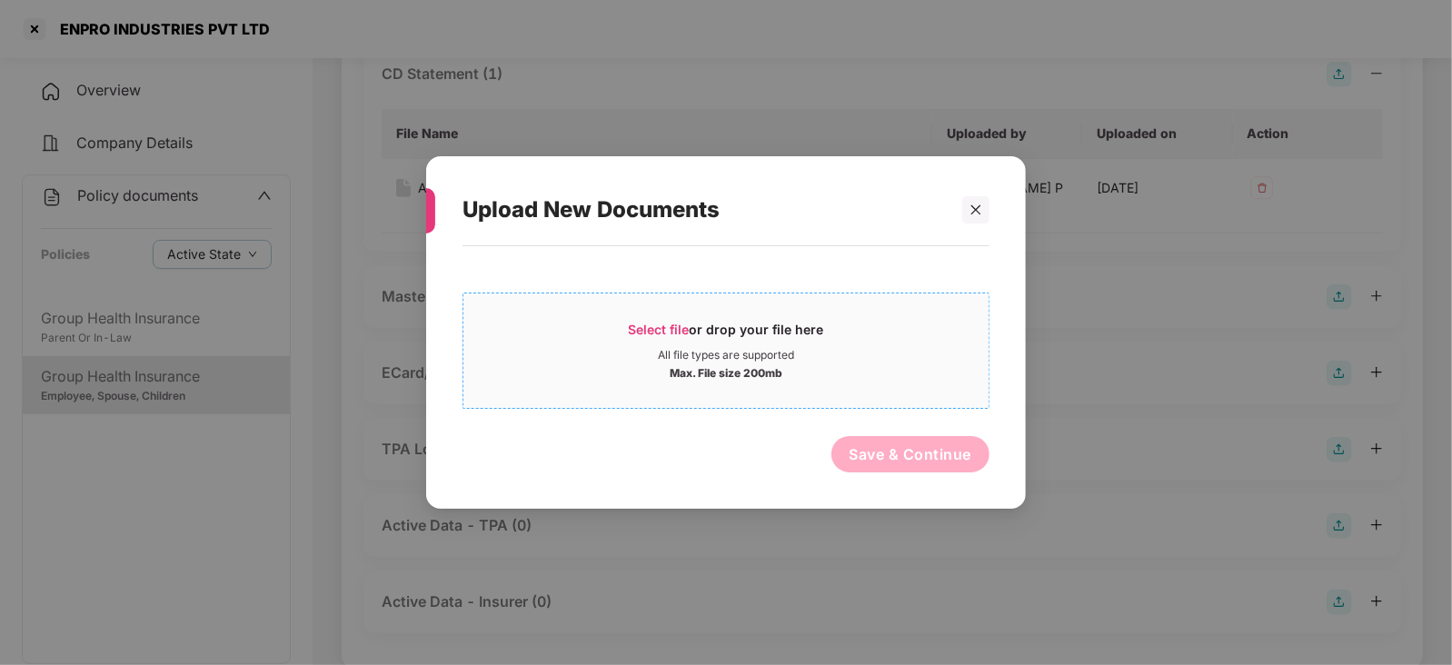
click at [675, 324] on span "Select file" at bounding box center [659, 329] width 61 height 15
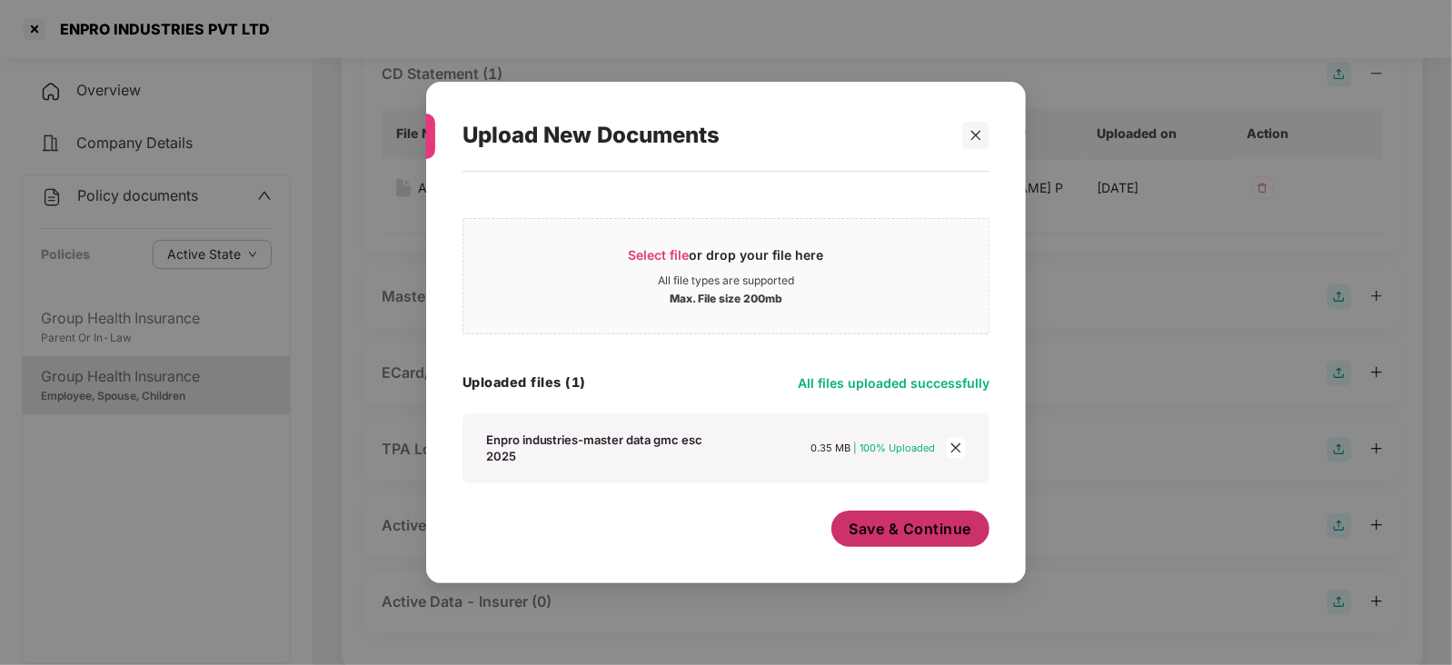
click at [890, 538] on button "Save & Continue" at bounding box center [911, 529] width 159 height 36
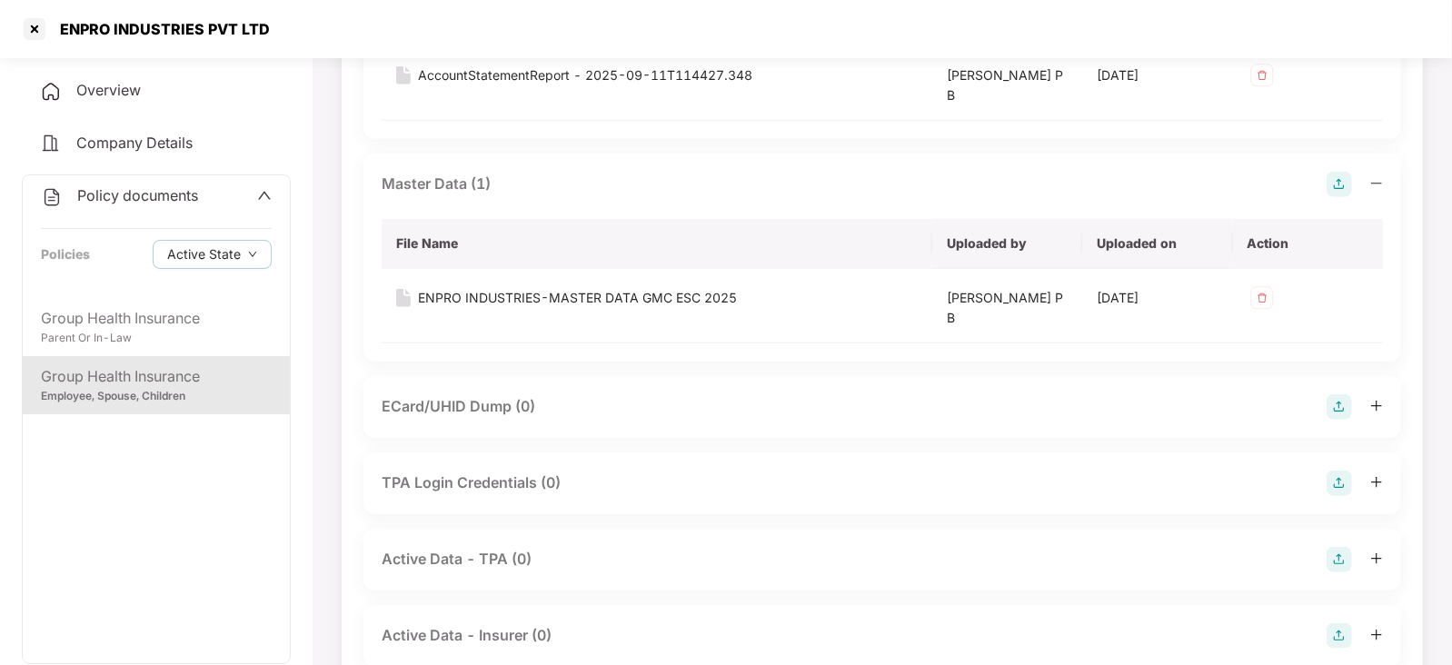
scroll to position [1019, 0]
